Goal: Check status: Verify the current state of an ongoing process or item

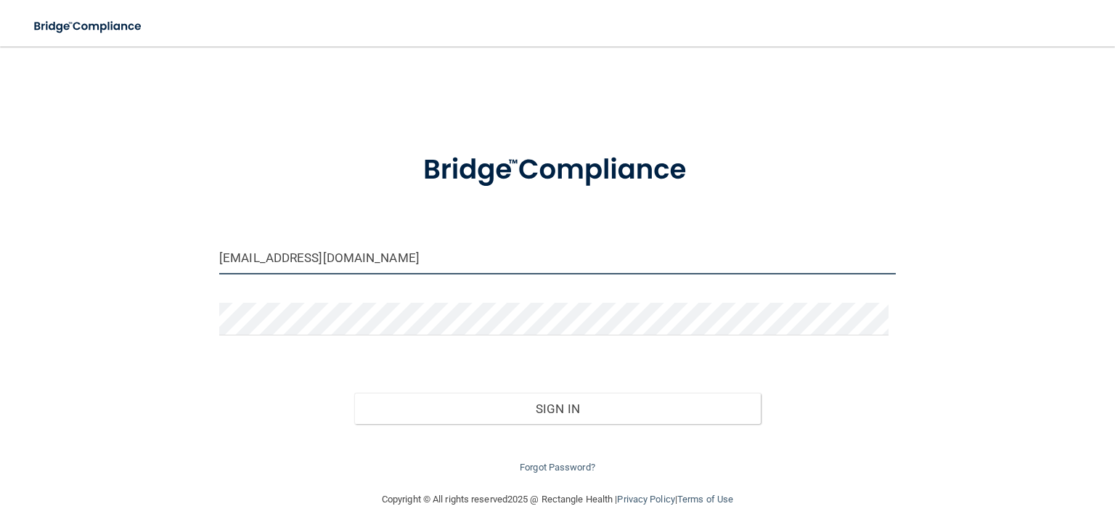
click at [367, 253] on input "[EMAIL_ADDRESS][DOMAIN_NAME]" at bounding box center [557, 258] width 677 height 33
drag, startPoint x: 299, startPoint y: 253, endPoint x: 196, endPoint y: 293, distance: 110.6
click at [196, 293] on div "[EMAIL_ADDRESS][DOMAIN_NAME] Invalid email/password. You don't have permission …" at bounding box center [557, 268] width 1057 height 415
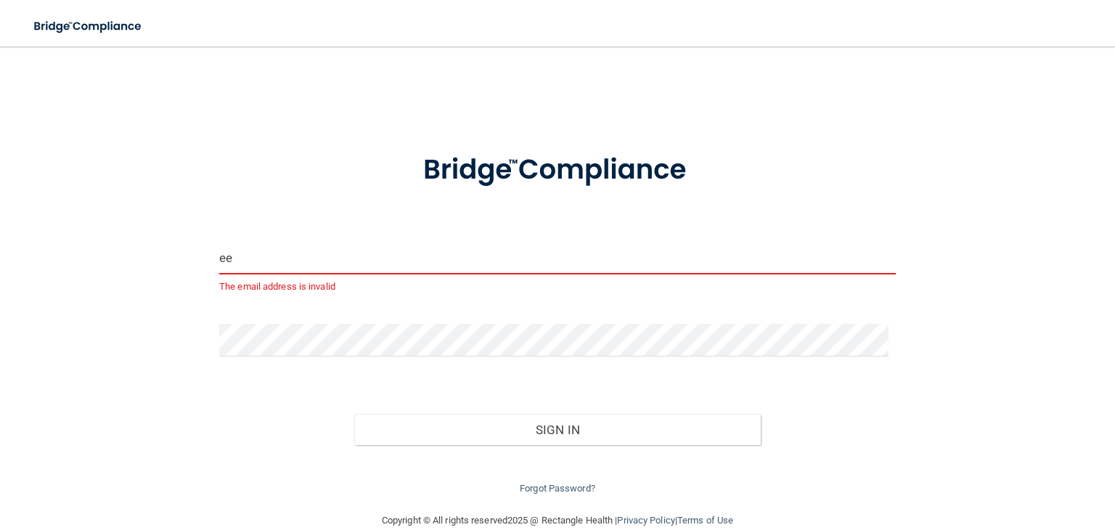
type input "[EMAIL_ADDRESS][DOMAIN_NAME]"
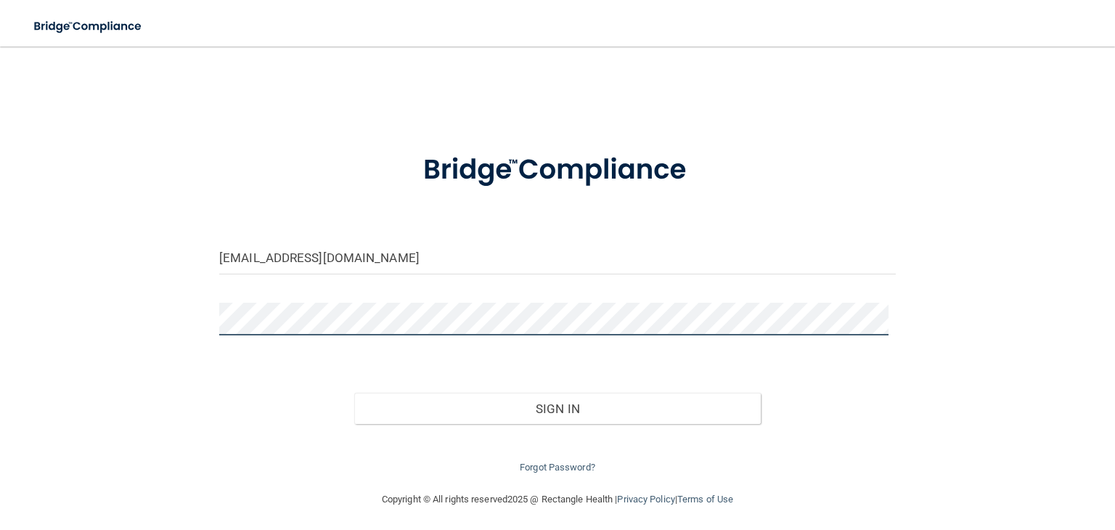
click at [354, 393] on button "Sign In" at bounding box center [557, 409] width 406 height 32
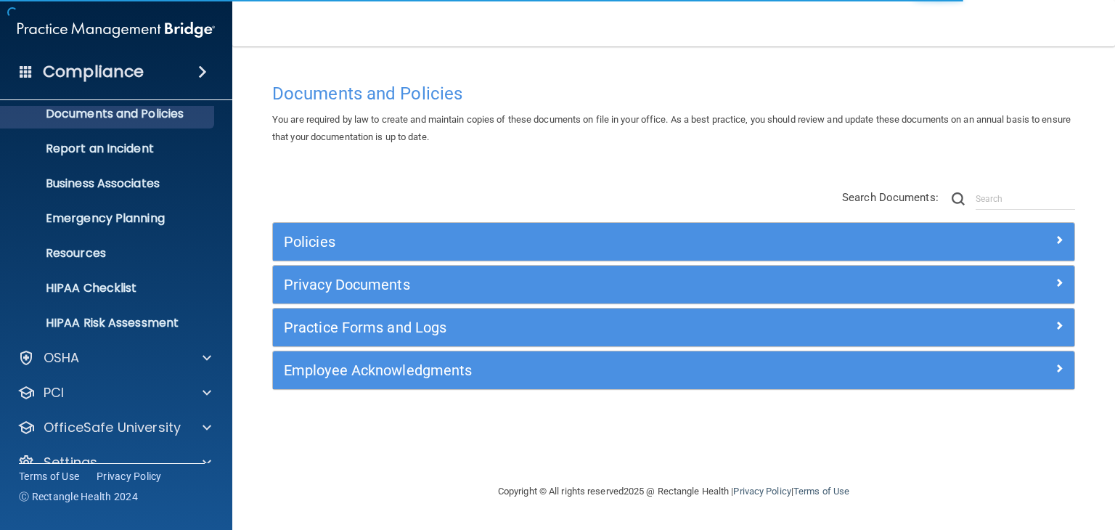
scroll to position [73, 0]
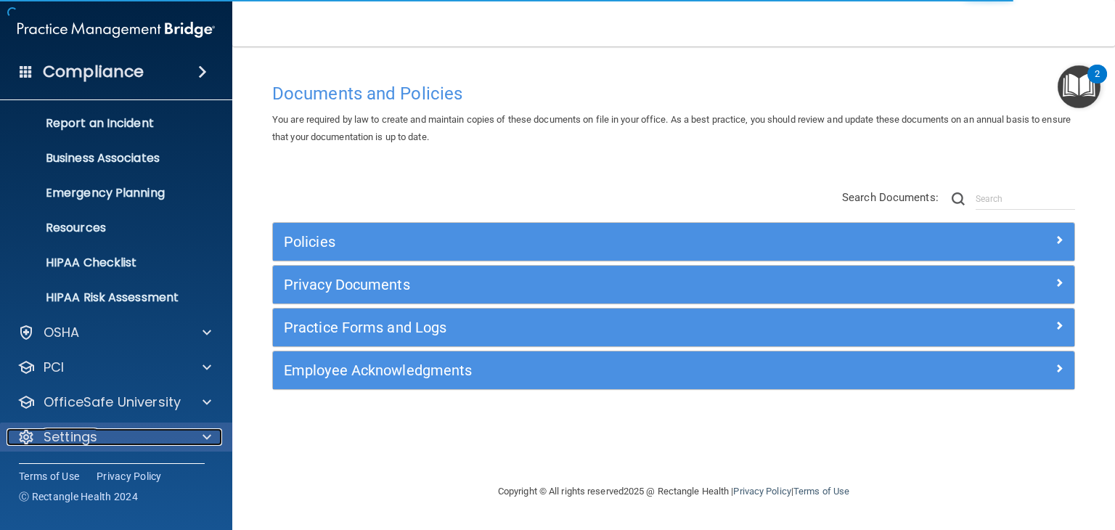
click at [206, 433] on span at bounding box center [207, 436] width 9 height 17
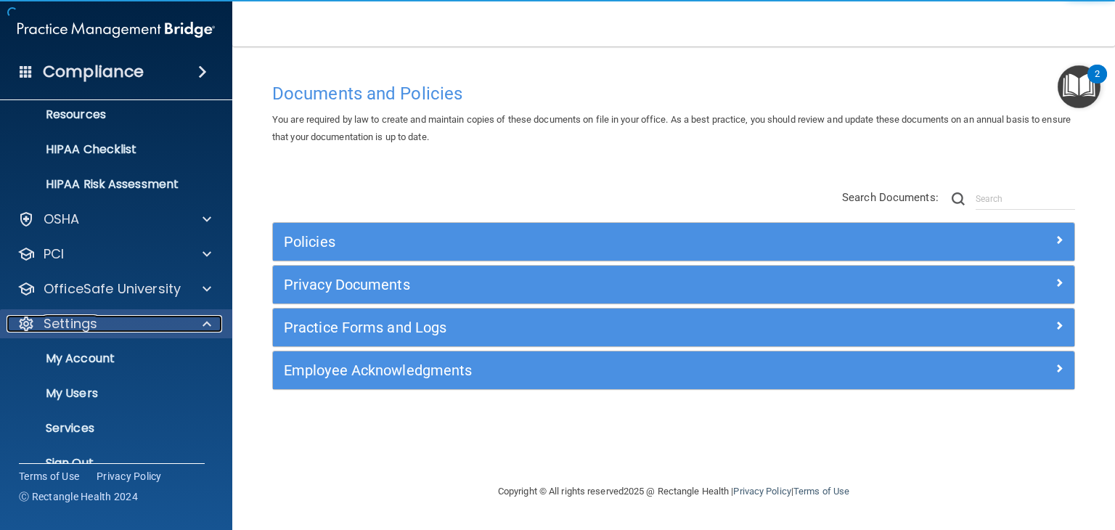
scroll to position [212, 0]
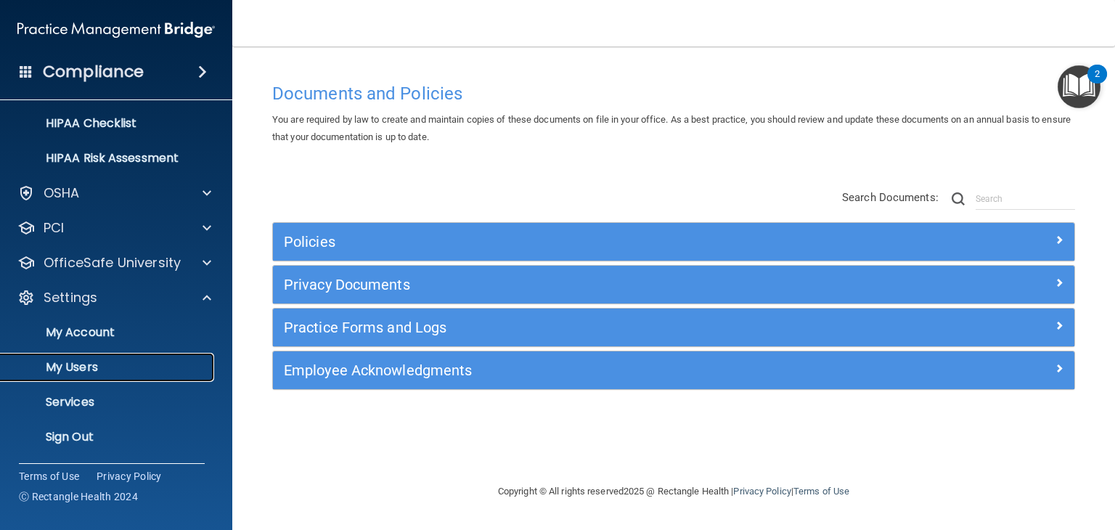
click at [160, 368] on p "My Users" at bounding box center [108, 367] width 198 height 15
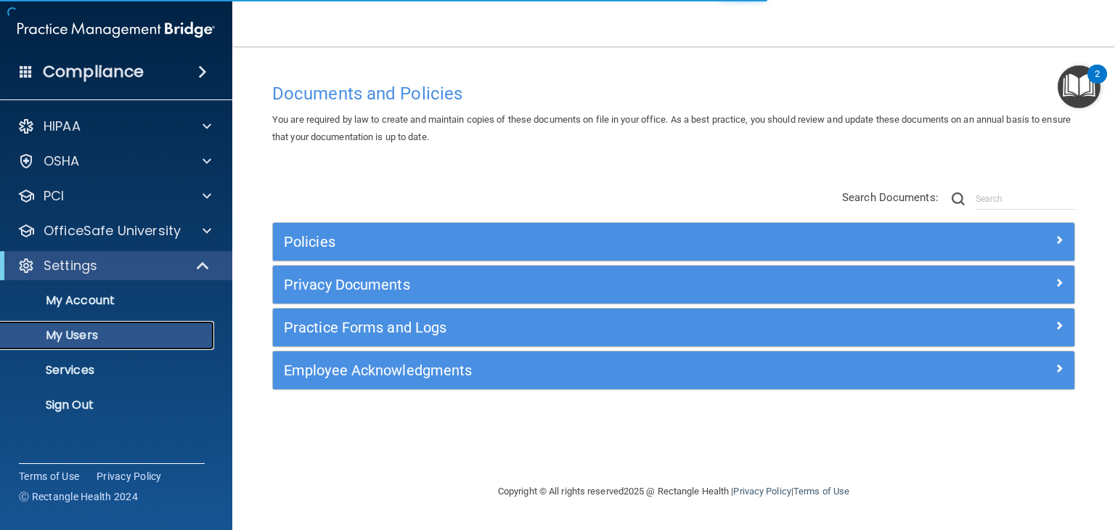
select select "20"
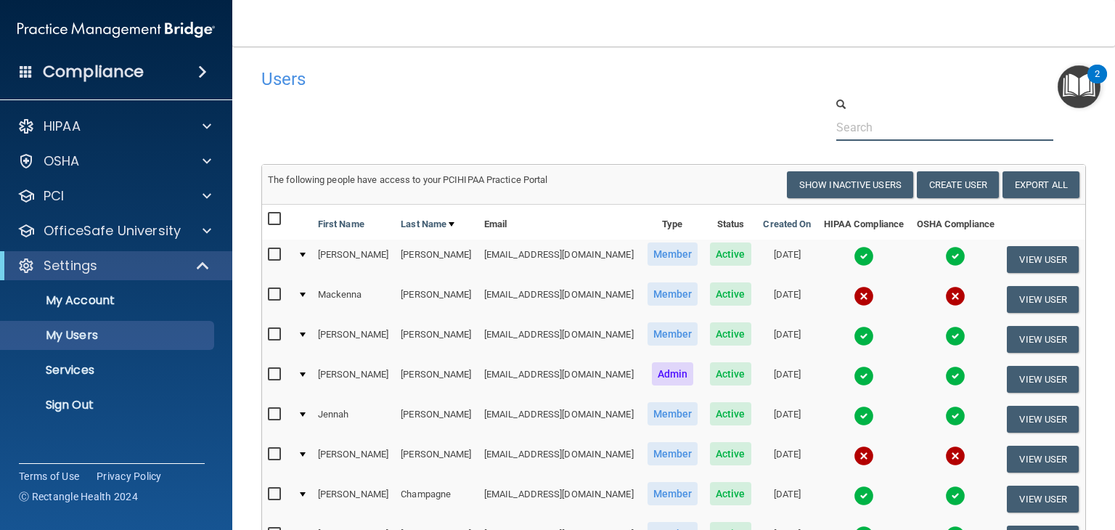
click at [924, 132] on input "text" at bounding box center [944, 127] width 217 height 27
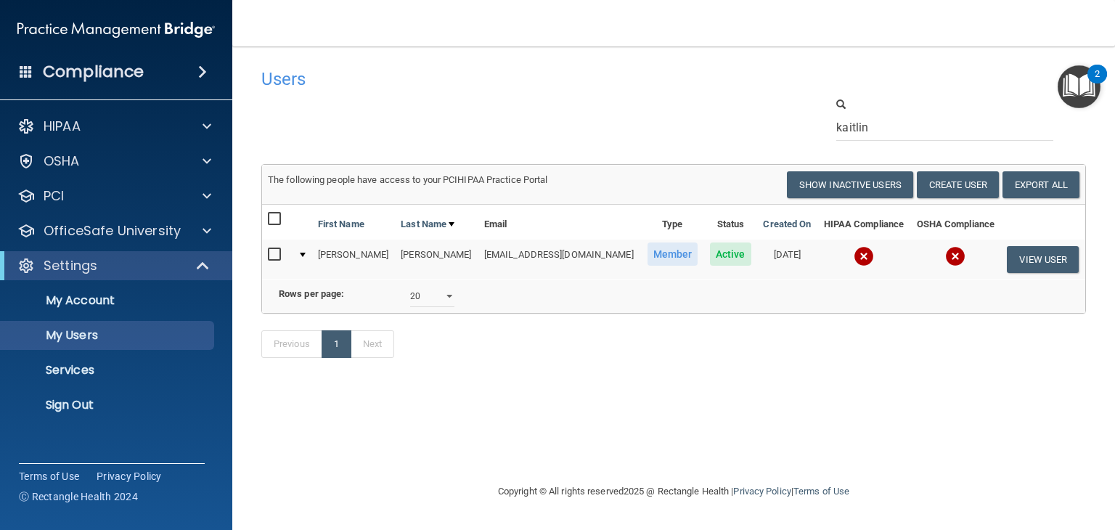
click at [860, 253] on img at bounding box center [864, 256] width 20 height 20
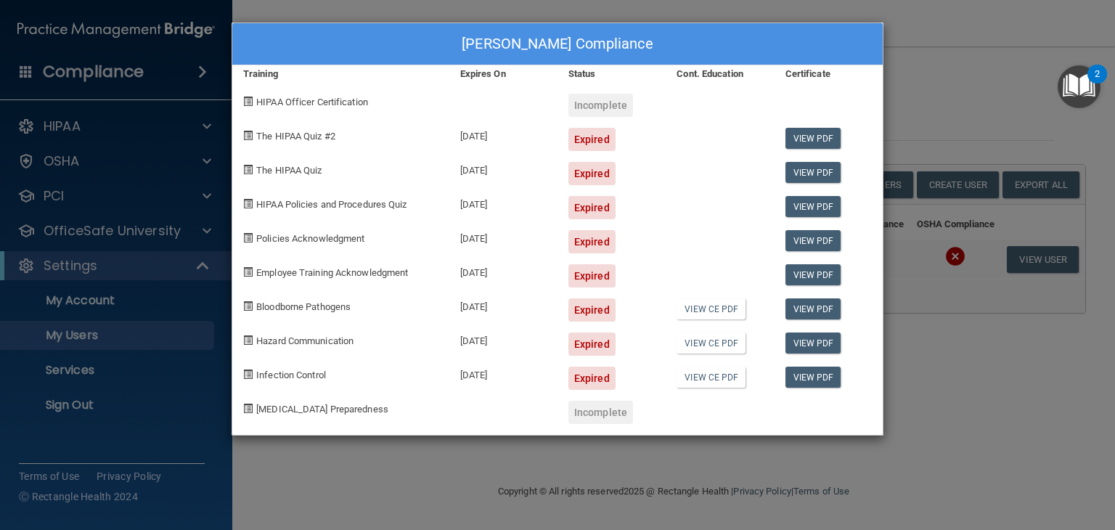
click at [942, 373] on div "[PERSON_NAME] Compliance Training Expires On Status Cont. Education Certificate…" at bounding box center [557, 265] width 1115 height 530
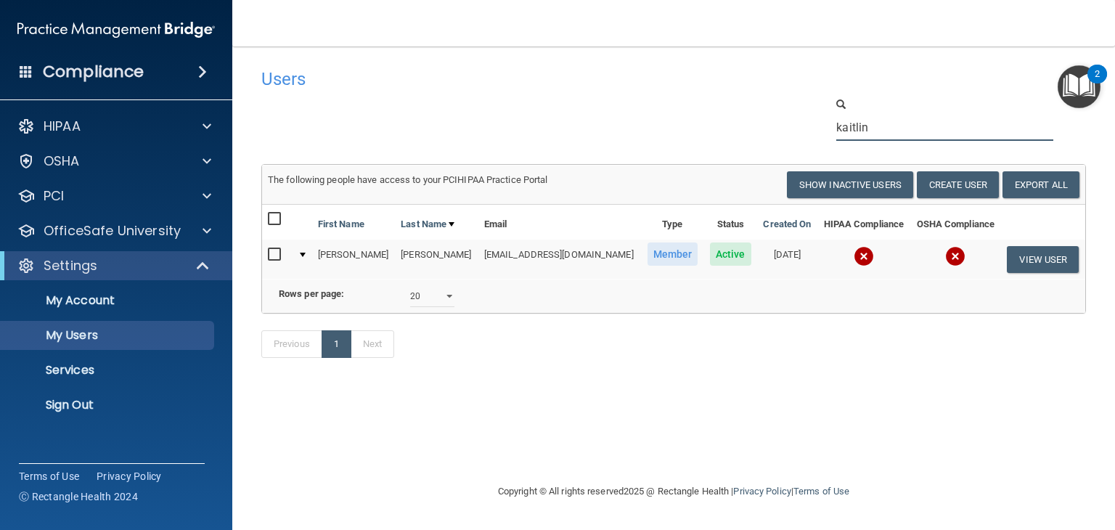
drag, startPoint x: 881, startPoint y: 123, endPoint x: 769, endPoint y: 116, distance: 112.7
click at [767, 116] on div "kaitlin" at bounding box center [673, 119] width 847 height 44
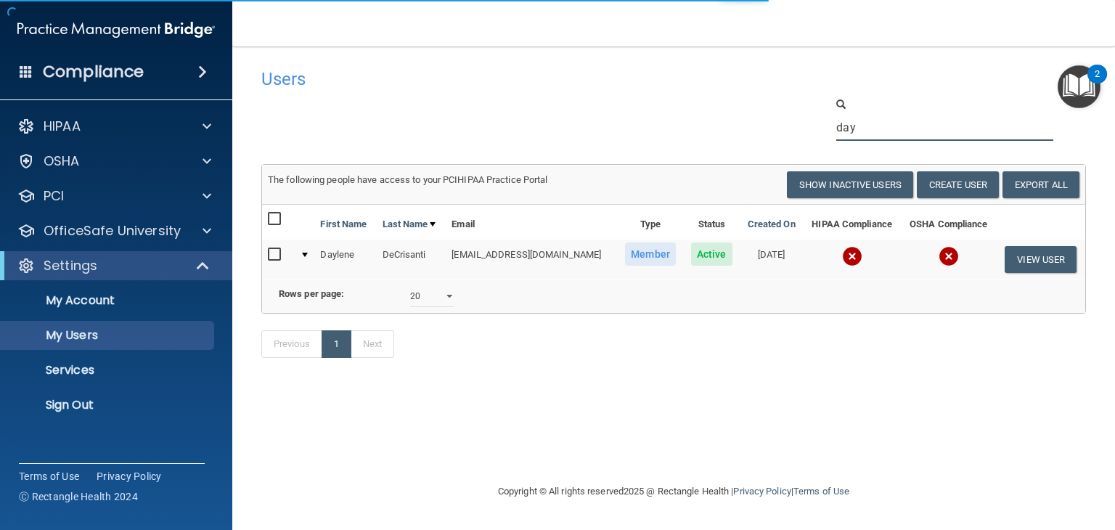
type input "day"
click at [857, 248] on img at bounding box center [852, 256] width 20 height 20
